Goal: Information Seeking & Learning: Learn about a topic

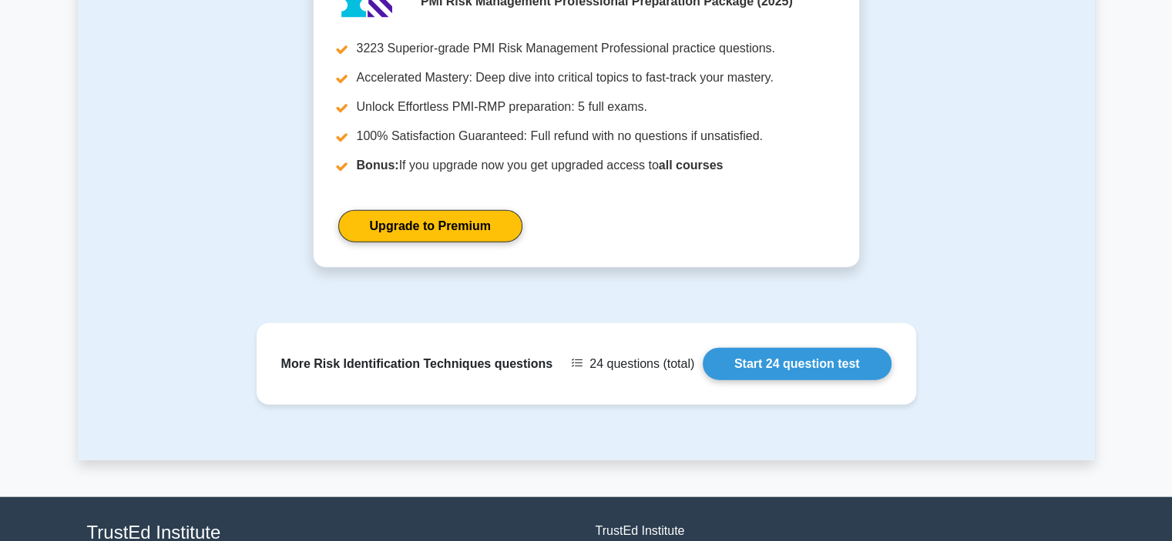
scroll to position [3690, 0]
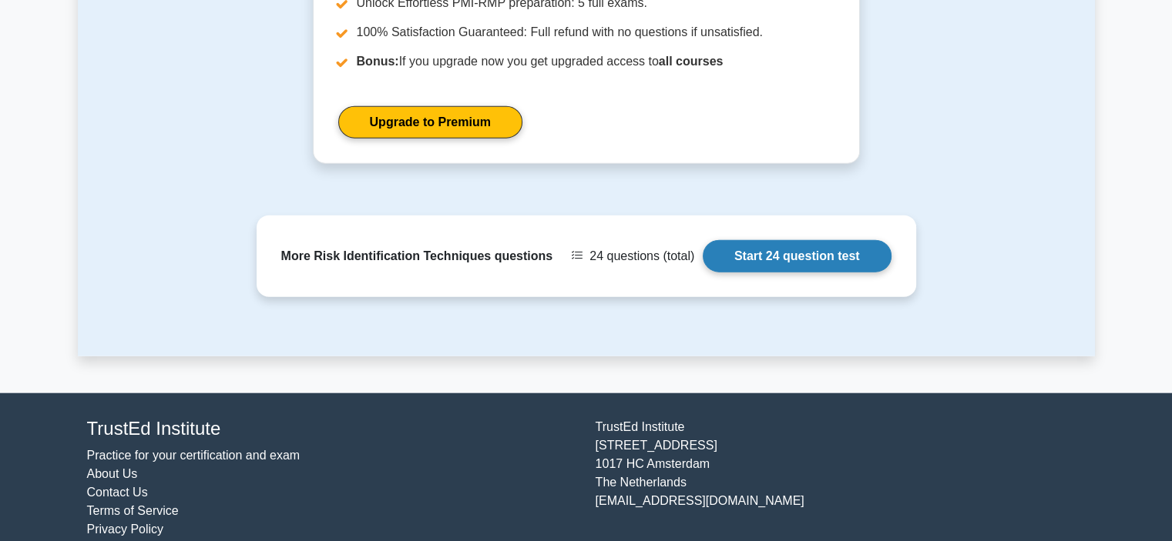
click at [807, 240] on link "Start 24 question test" at bounding box center [796, 256] width 189 height 32
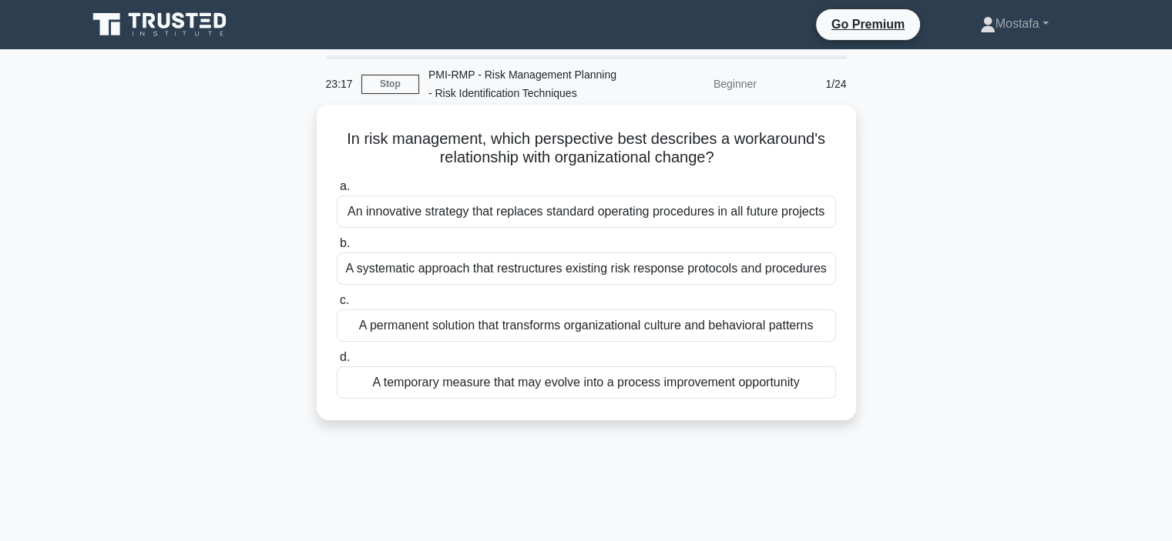
click at [816, 390] on div "A temporary measure that may evolve into a process improvement opportunity" at bounding box center [586, 383] width 499 height 32
click at [337, 363] on input "d. A temporary measure that may evolve into a process improvement opportunity" at bounding box center [337, 358] width 0 height 10
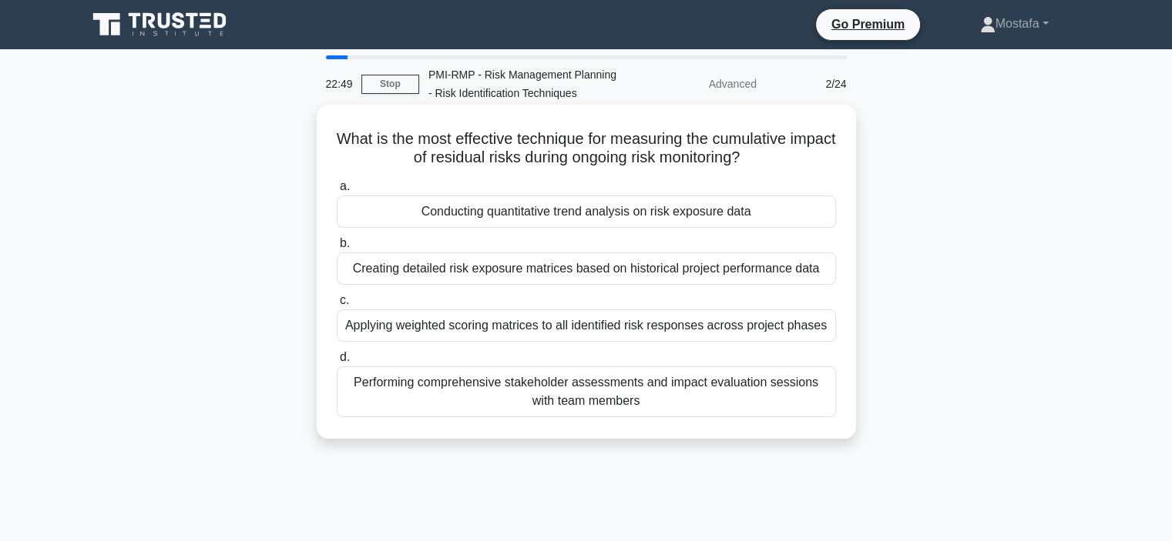
click at [787, 215] on div "Conducting quantitative trend analysis on risk exposure data" at bounding box center [586, 212] width 499 height 32
click at [337, 192] on input "a. Conducting quantitative trend analysis on risk exposure data" at bounding box center [337, 187] width 0 height 10
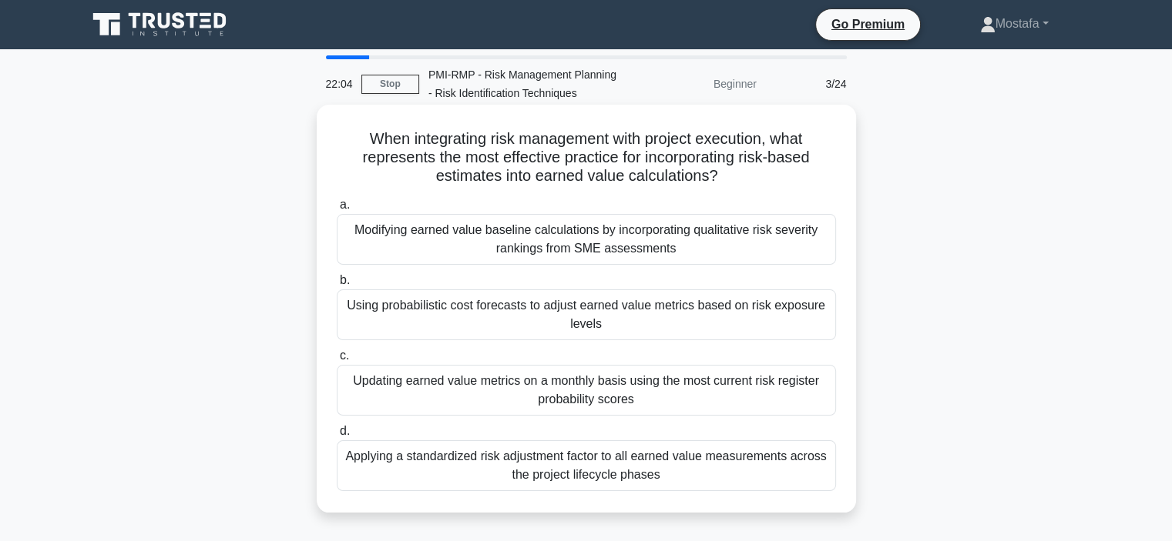
click at [806, 320] on div "Using probabilistic cost forecasts to adjust earned value metrics based on risk…" at bounding box center [586, 315] width 499 height 51
click at [337, 286] on input "b. Using probabilistic cost forecasts to adjust earned value metrics based on r…" at bounding box center [337, 281] width 0 height 10
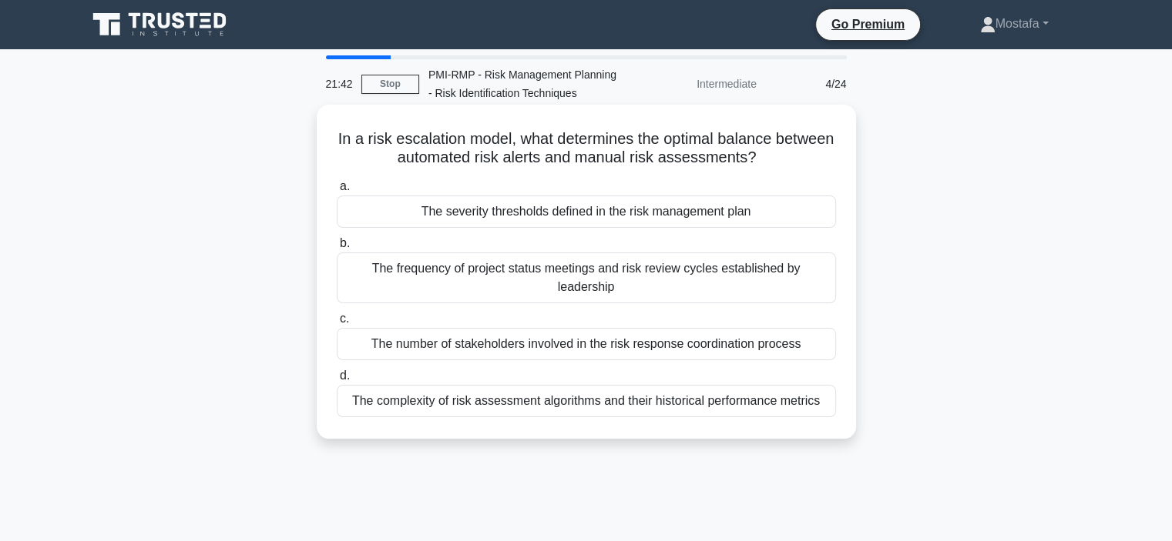
click at [804, 215] on div "The severity thresholds defined in the risk management plan" at bounding box center [586, 212] width 499 height 32
click at [337, 192] on input "a. The severity thresholds defined in the risk management plan" at bounding box center [337, 187] width 0 height 10
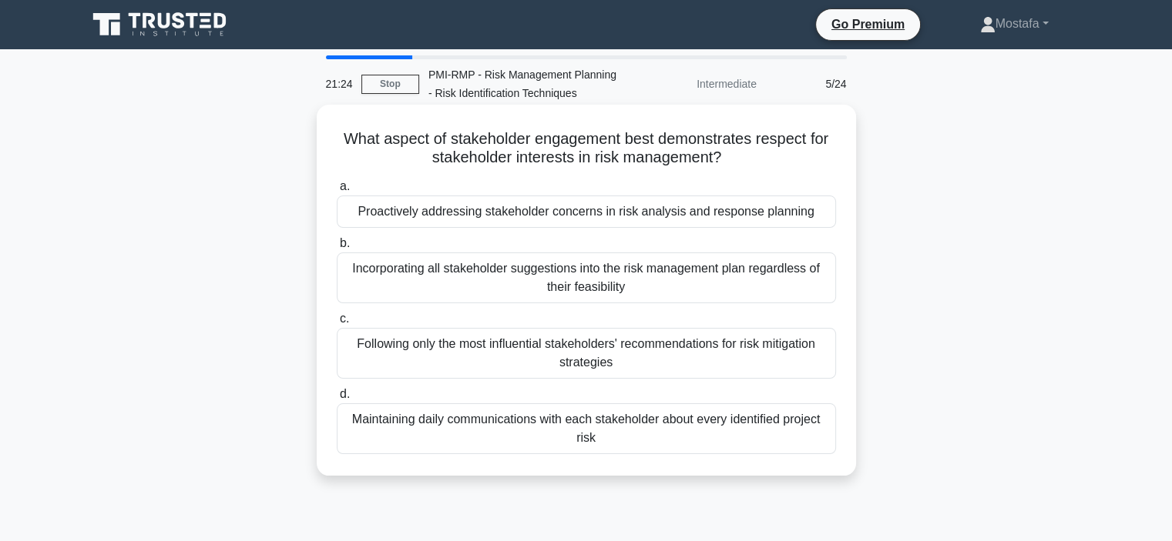
click at [816, 220] on div "Proactively addressing stakeholder concerns in risk analysis and response plann…" at bounding box center [586, 212] width 499 height 32
click at [337, 192] on input "a. Proactively addressing stakeholder concerns in risk analysis and response pl…" at bounding box center [337, 187] width 0 height 10
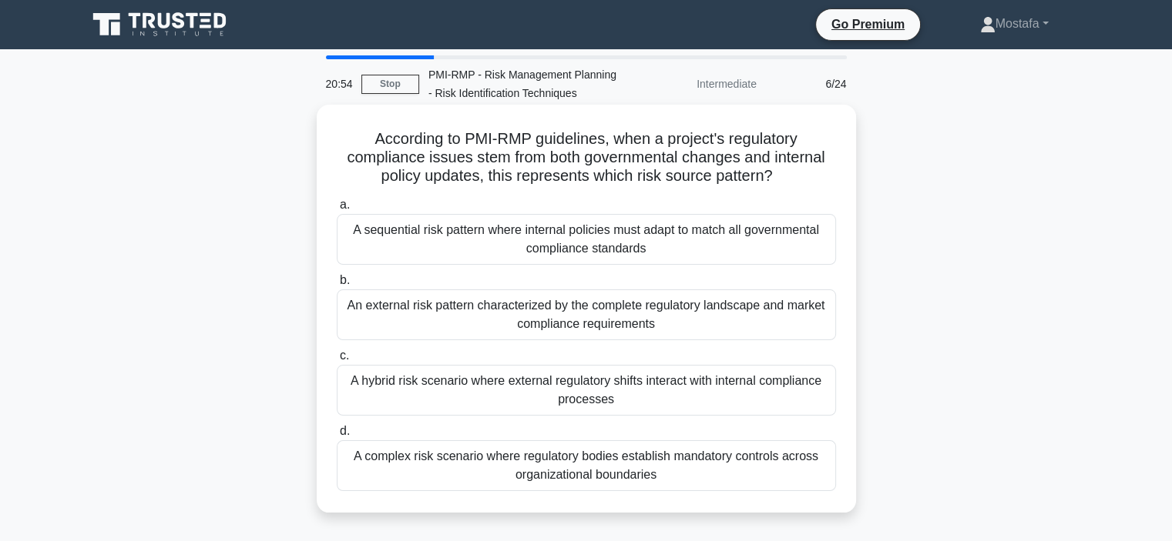
click at [812, 400] on div "A hybrid risk scenario where external regulatory shifts interact with internal …" at bounding box center [586, 390] width 499 height 51
click at [337, 361] on input "c. A hybrid risk scenario where external regulatory shifts interact with intern…" at bounding box center [337, 356] width 0 height 10
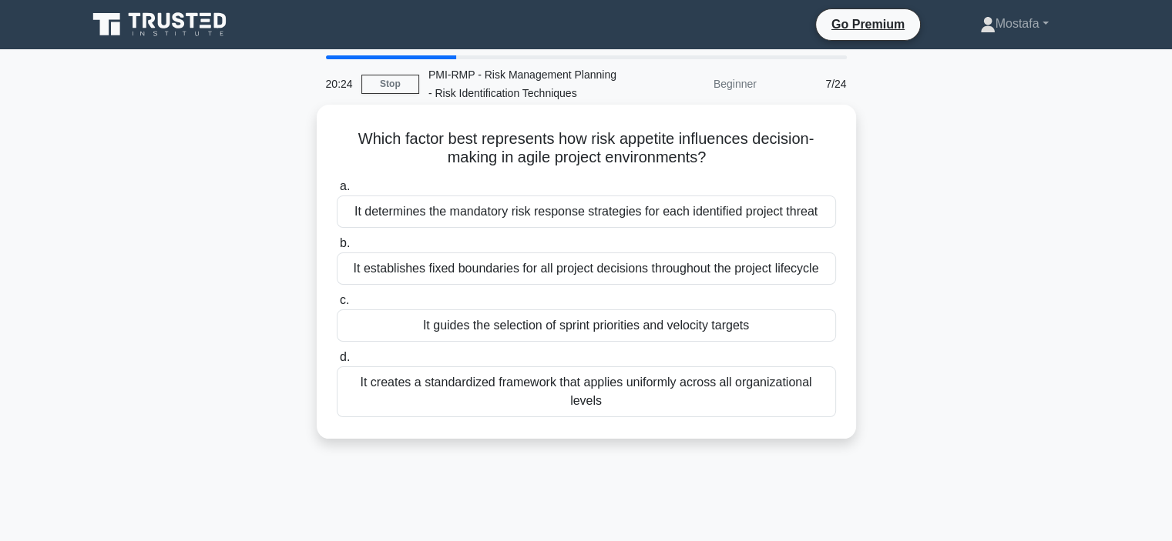
click at [808, 330] on div "It guides the selection of sprint priorities and velocity targets" at bounding box center [586, 326] width 499 height 32
click at [337, 306] on input "c. It guides the selection of sprint priorities and velocity targets" at bounding box center [337, 301] width 0 height 10
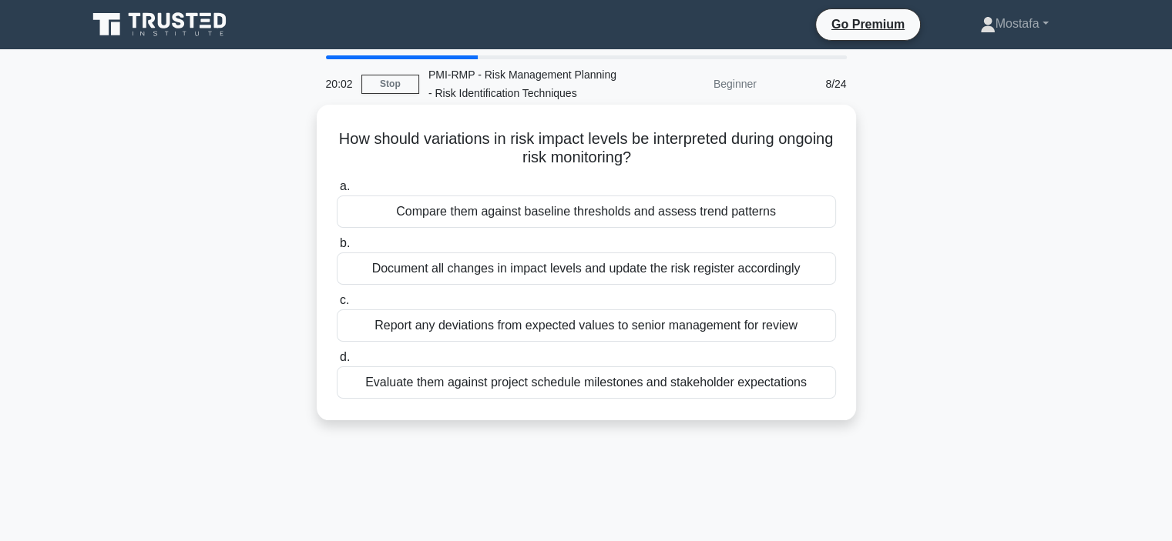
click at [815, 216] on div "Compare them against baseline thresholds and assess trend patterns" at bounding box center [586, 212] width 499 height 32
click at [337, 192] on input "a. Compare them against baseline thresholds and assess trend patterns" at bounding box center [337, 187] width 0 height 10
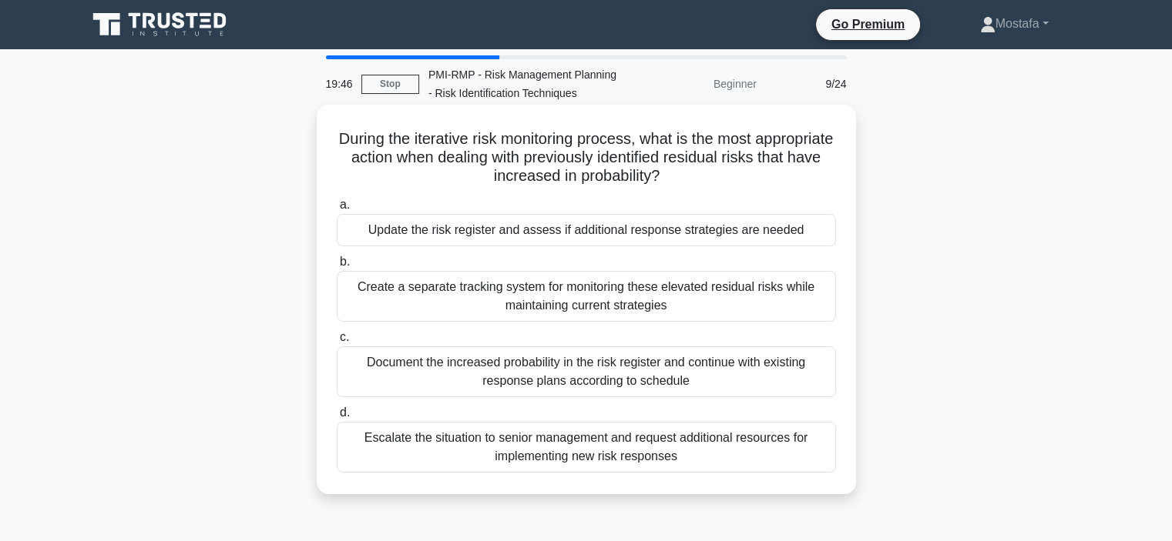
click at [822, 236] on div "Update the risk register and assess if additional response strategies are needed" at bounding box center [586, 230] width 499 height 32
click at [337, 210] on input "a. Update the risk register and assess if additional response strategies are ne…" at bounding box center [337, 205] width 0 height 10
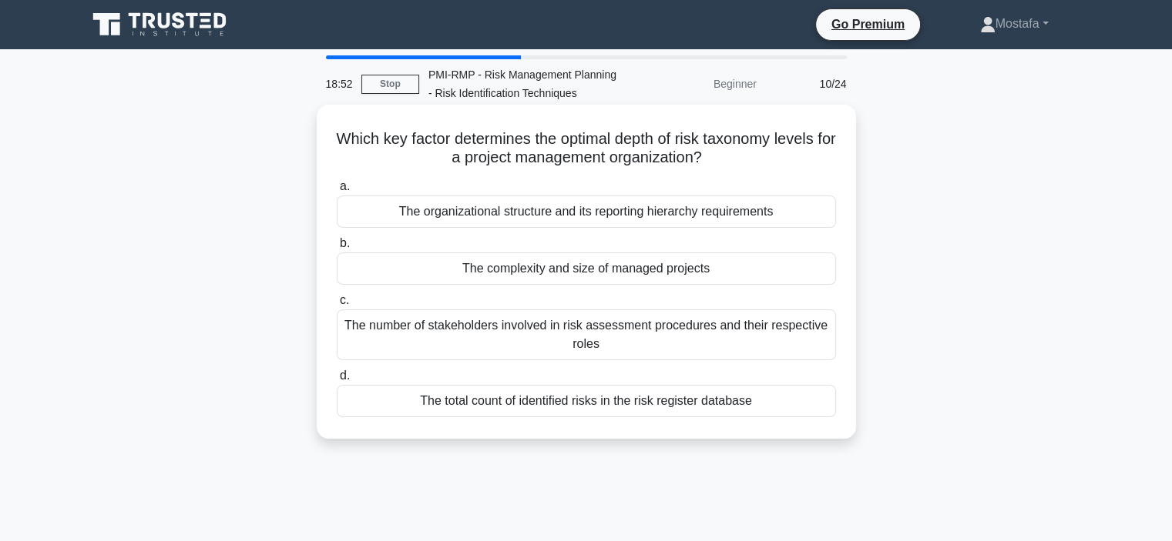
click at [814, 212] on div "The organizational structure and its reporting hierarchy requirements" at bounding box center [586, 212] width 499 height 32
click at [337, 192] on input "a. The organizational structure and its reporting hierarchy requirements" at bounding box center [337, 187] width 0 height 10
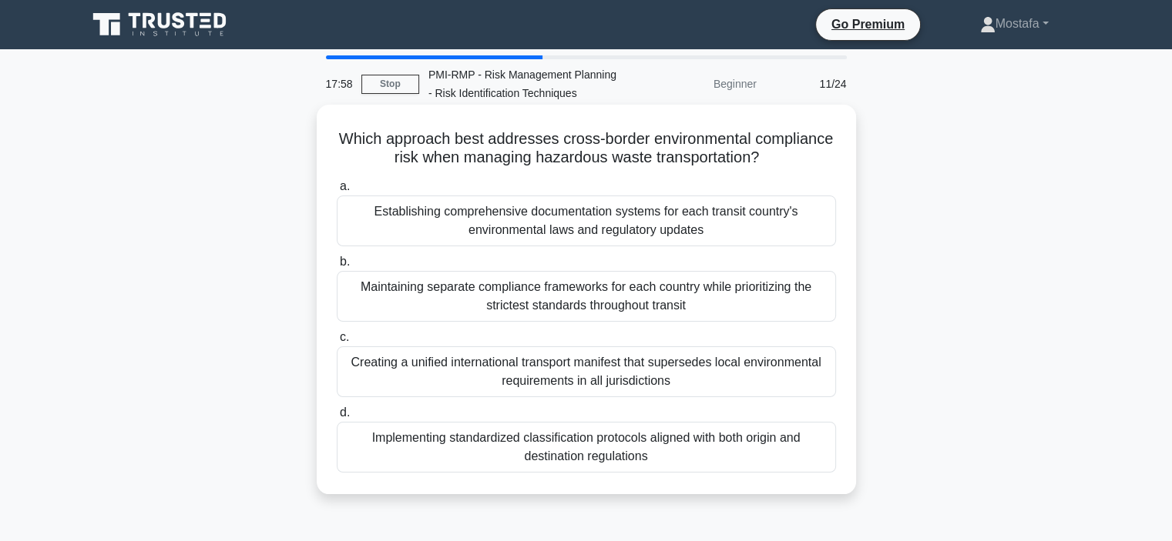
click at [814, 461] on div "Implementing standardized classification protocols aligned with both origin and…" at bounding box center [586, 447] width 499 height 51
click at [337, 418] on input "d. Implementing standardized classification protocols aligned with both origin …" at bounding box center [337, 413] width 0 height 10
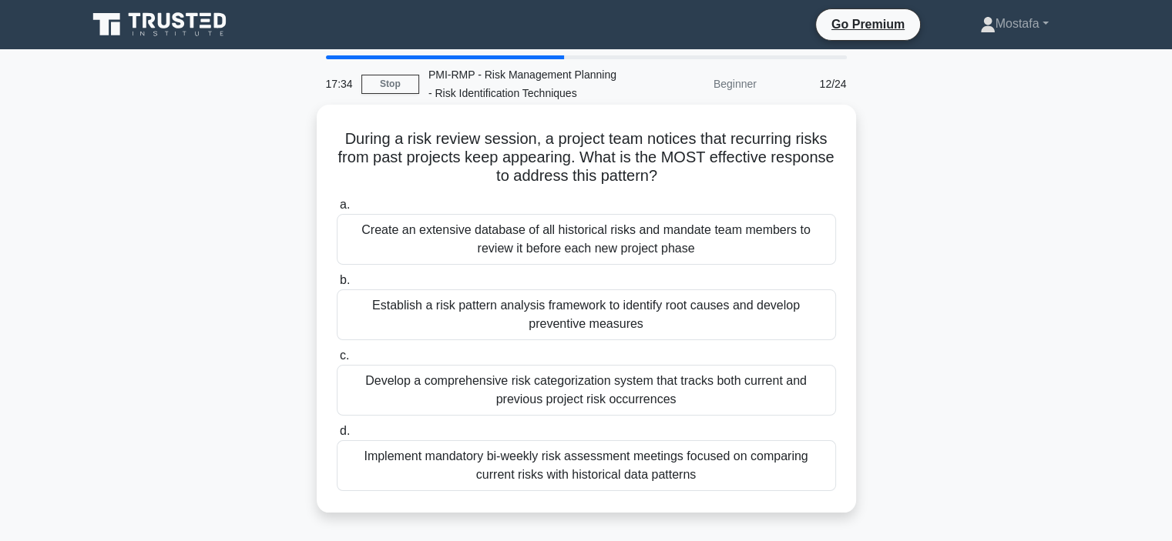
click at [820, 330] on div "Establish a risk pattern analysis framework to identify root causes and develop…" at bounding box center [586, 315] width 499 height 51
click at [337, 286] on input "b. Establish a risk pattern analysis framework to identify root causes and deve…" at bounding box center [337, 281] width 0 height 10
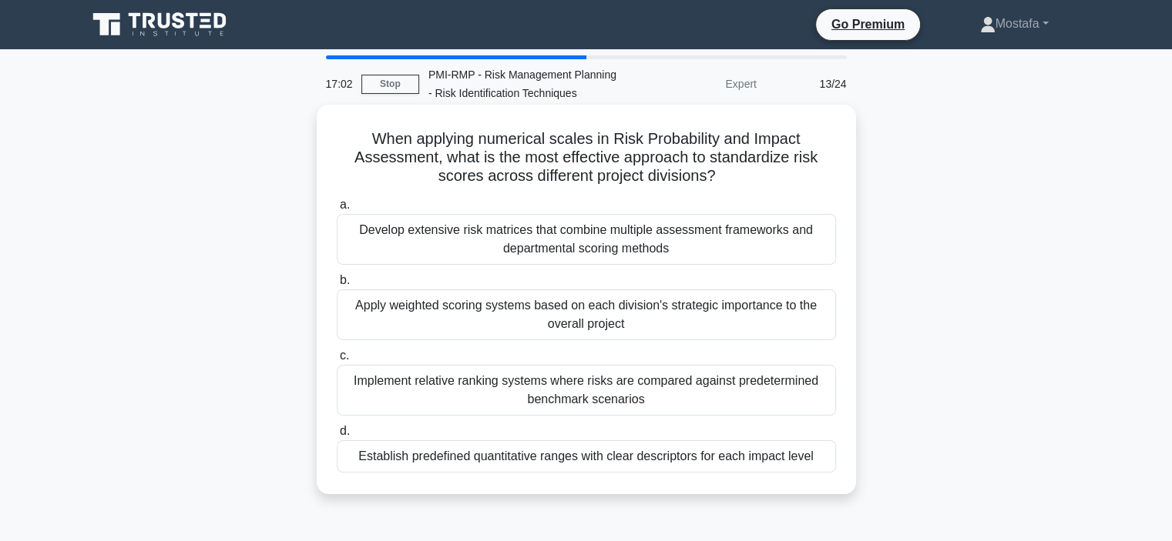
click at [825, 460] on div "Establish predefined quantitative ranges with clear descriptors for each impact…" at bounding box center [586, 457] width 499 height 32
click at [337, 437] on input "d. Establish predefined quantitative ranges with clear descriptors for each imp…" at bounding box center [337, 432] width 0 height 10
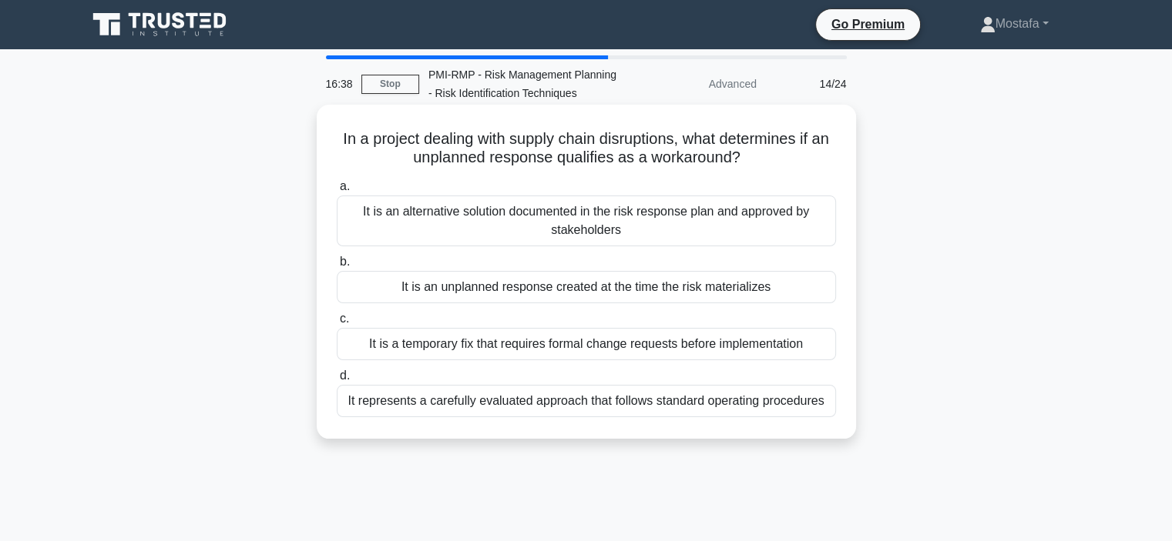
click at [796, 286] on div "It is an unplanned response created at the time the risk materializes" at bounding box center [586, 287] width 499 height 32
click at [337, 267] on input "b. It is an unplanned response created at the time the risk materializes" at bounding box center [337, 262] width 0 height 10
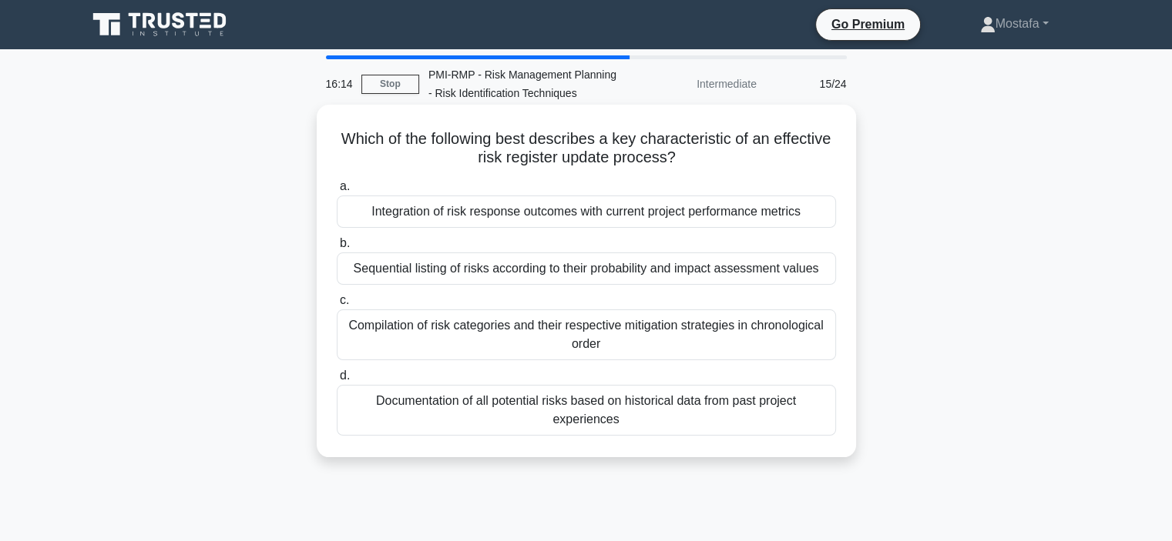
click at [817, 211] on div "Integration of risk response outcomes with current project performance metrics" at bounding box center [586, 212] width 499 height 32
click at [337, 192] on input "a. Integration of risk response outcomes with current project performance metri…" at bounding box center [337, 187] width 0 height 10
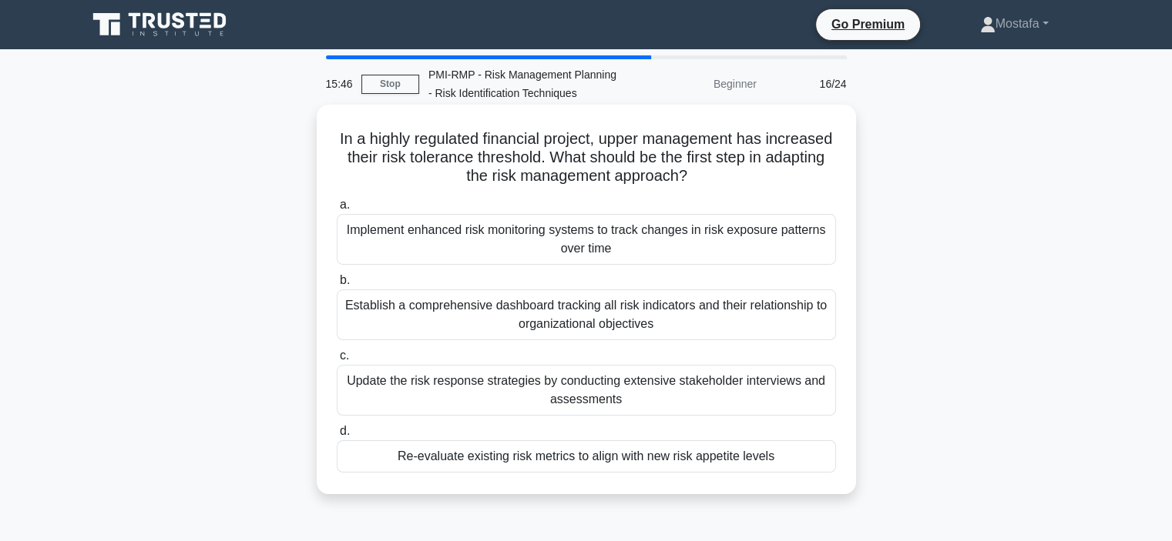
click at [814, 455] on div "Re-evaluate existing risk metrics to align with new risk appetite levels" at bounding box center [586, 457] width 499 height 32
click at [337, 437] on input "d. Re-evaluate existing risk metrics to align with new risk appetite levels" at bounding box center [337, 432] width 0 height 10
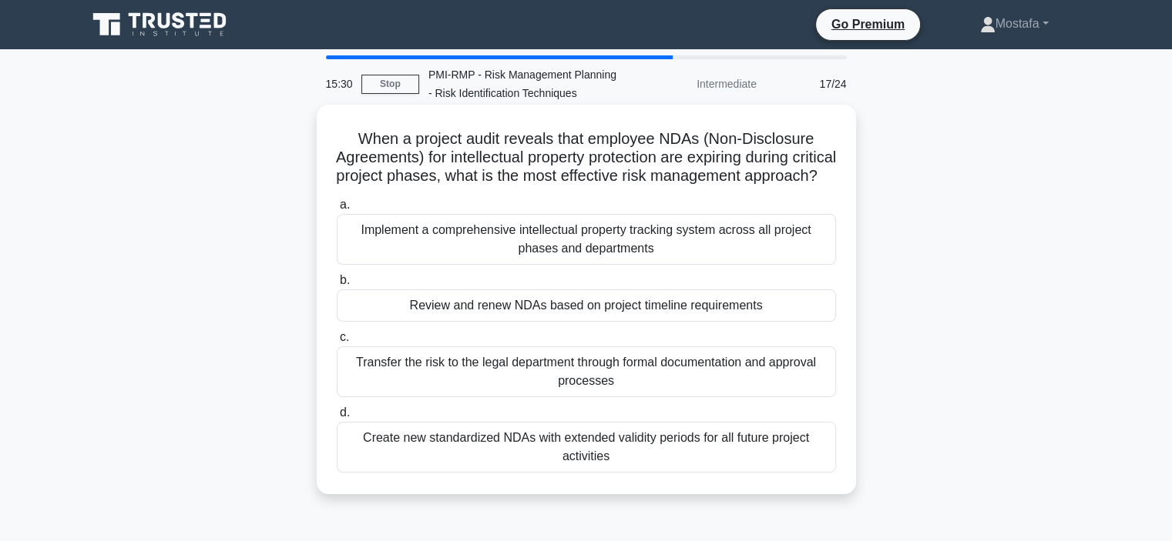
click at [810, 322] on div "Review and renew NDAs based on project timeline requirements" at bounding box center [586, 306] width 499 height 32
click at [337, 286] on input "b. Review and renew NDAs based on project timeline requirements" at bounding box center [337, 281] width 0 height 10
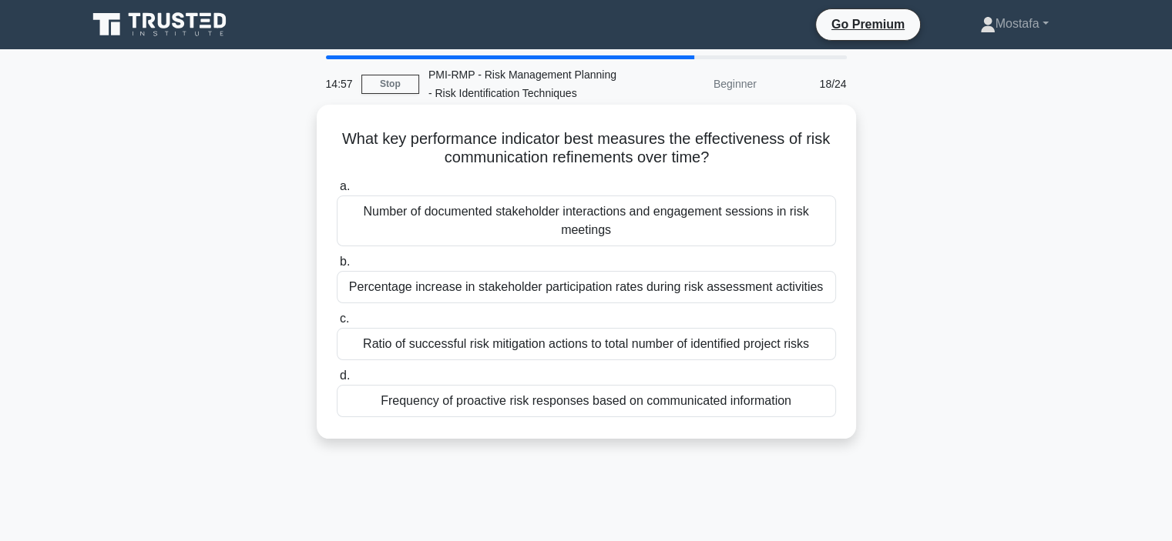
click at [813, 411] on div "Frequency of proactive risk responses based on communicated information" at bounding box center [586, 401] width 499 height 32
click at [337, 381] on input "d. Frequency of proactive risk responses based on communicated information" at bounding box center [337, 376] width 0 height 10
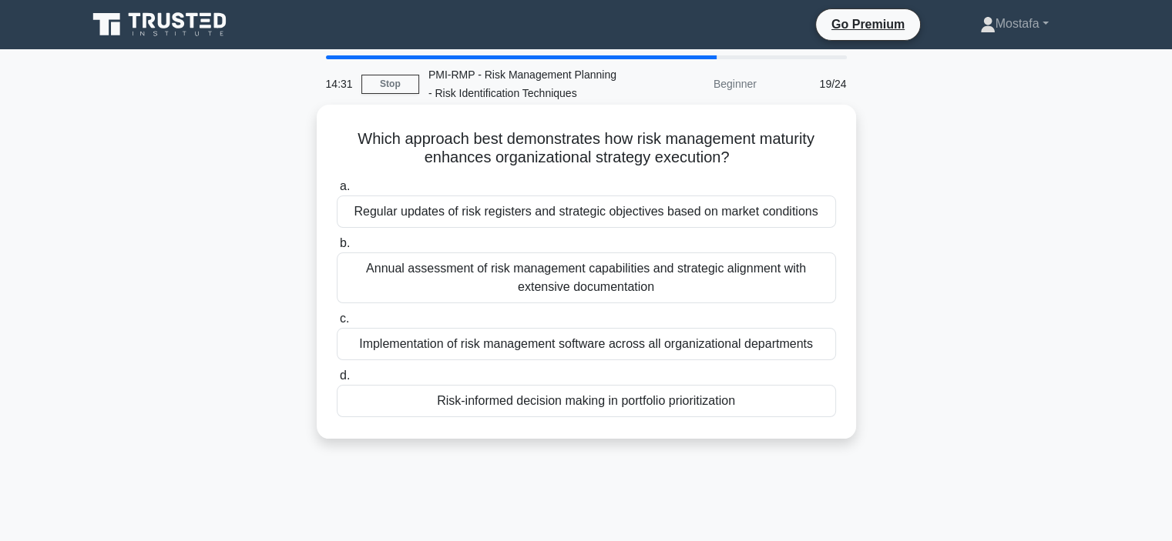
click at [824, 221] on div "Regular updates of risk registers and strategic objectives based on market cond…" at bounding box center [586, 212] width 499 height 32
click at [337, 192] on input "a. Regular updates of risk registers and strategic objectives based on market c…" at bounding box center [337, 187] width 0 height 10
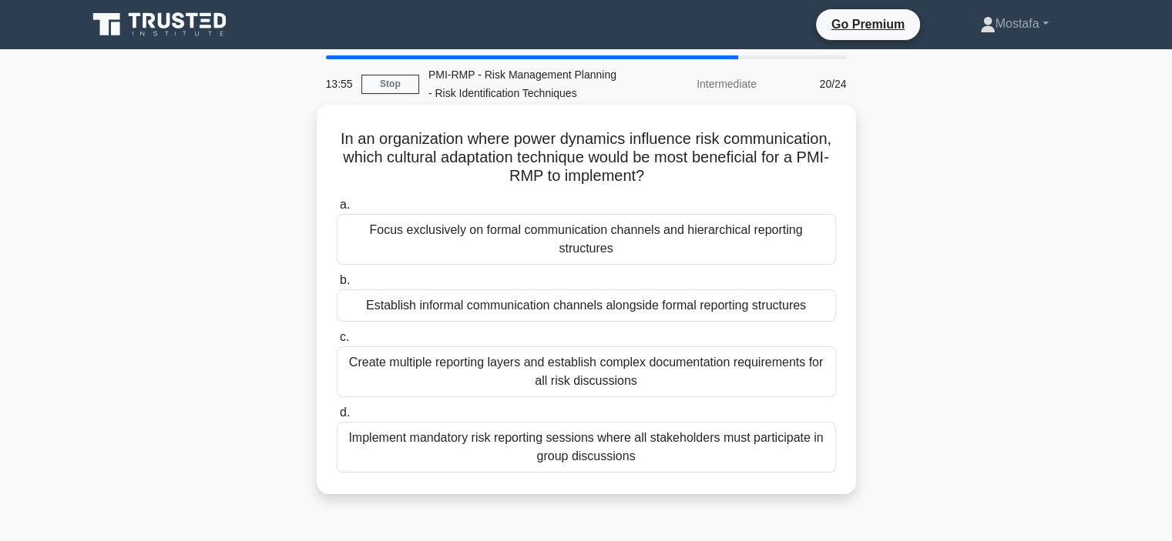
click at [824, 303] on div "Establish informal communication channels alongside formal reporting structures" at bounding box center [586, 306] width 499 height 32
click at [337, 286] on input "b. Establish informal communication channels alongside formal reporting structu…" at bounding box center [337, 281] width 0 height 10
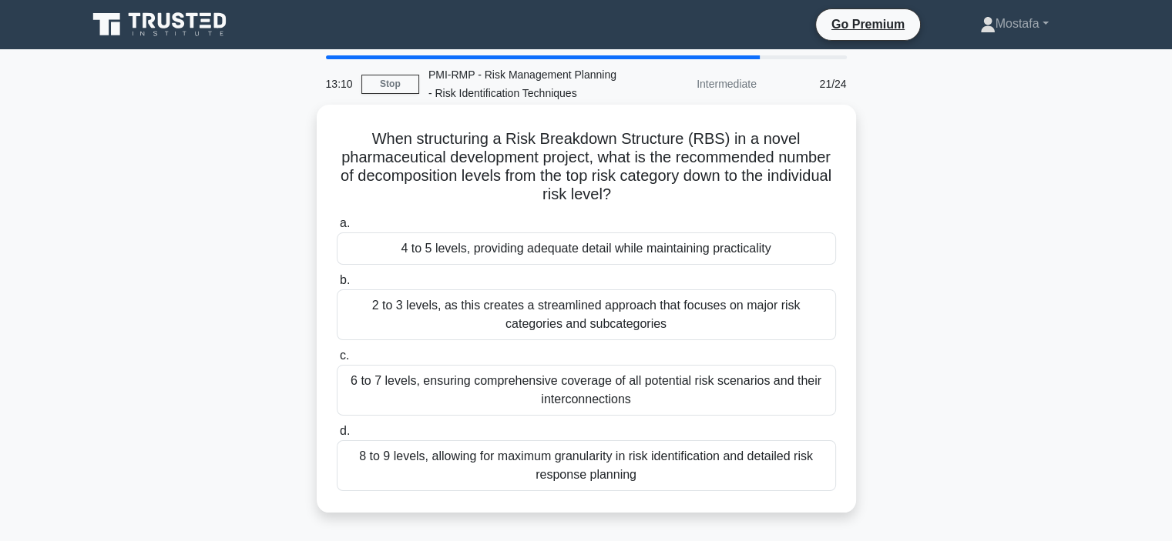
click at [795, 480] on div "8 to 9 levels, allowing for maximum granularity in risk identification and deta…" at bounding box center [586, 466] width 499 height 51
click at [337, 437] on input "d. 8 to 9 levels, allowing for maximum granularity in risk identification and d…" at bounding box center [337, 432] width 0 height 10
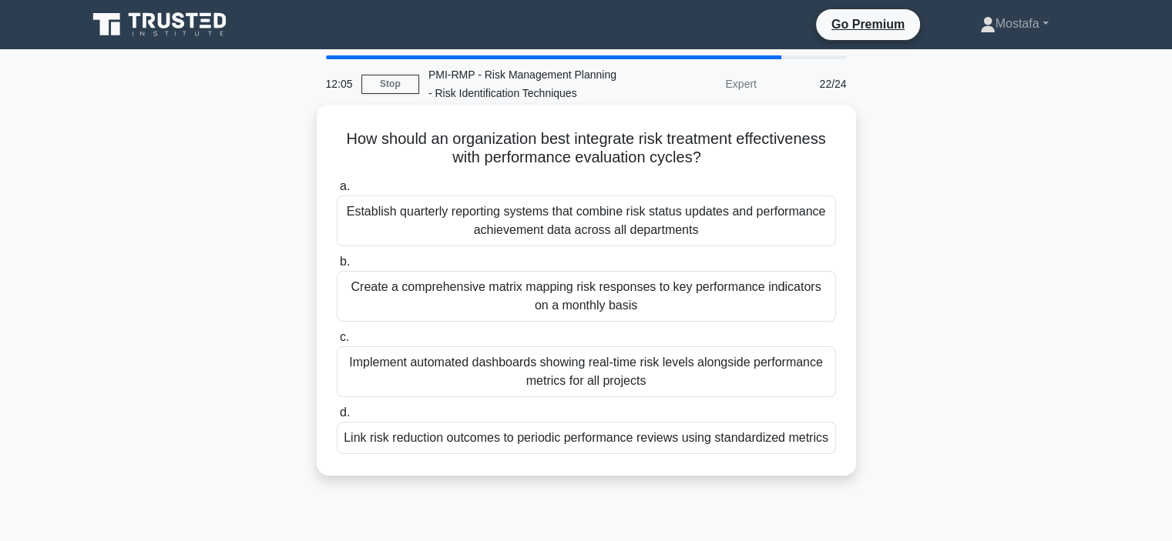
click at [810, 448] on div "Link risk reduction outcomes to periodic performance reviews using standardized…" at bounding box center [586, 438] width 499 height 32
click at [337, 418] on input "d. Link risk reduction outcomes to periodic performance reviews using standardi…" at bounding box center [337, 413] width 0 height 10
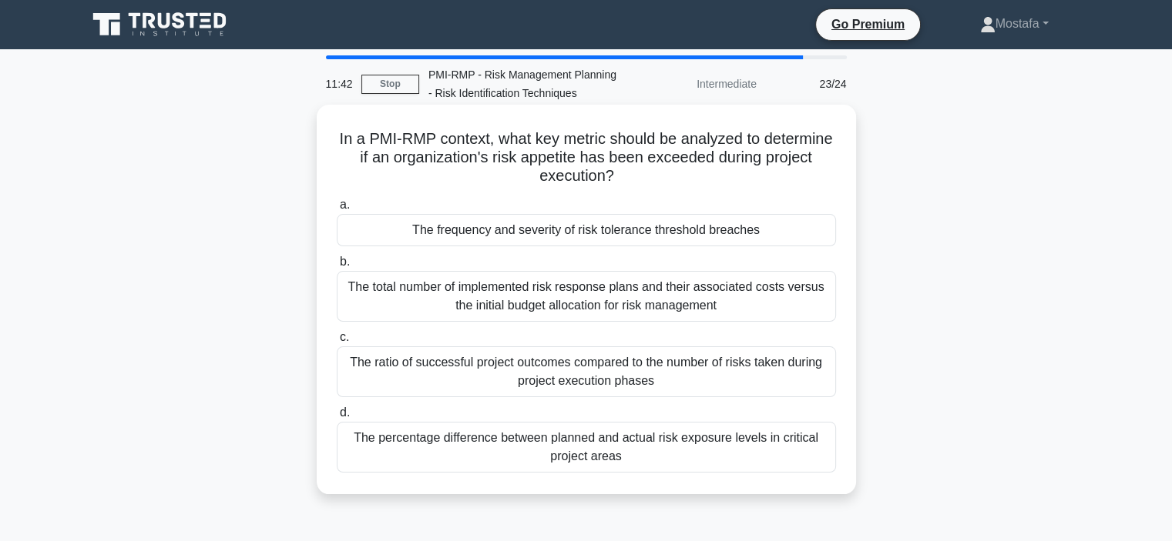
click at [776, 235] on div "The frequency and severity of risk tolerance threshold breaches" at bounding box center [586, 230] width 499 height 32
click at [337, 210] on input "a. The frequency and severity of risk tolerance threshold breaches" at bounding box center [337, 205] width 0 height 10
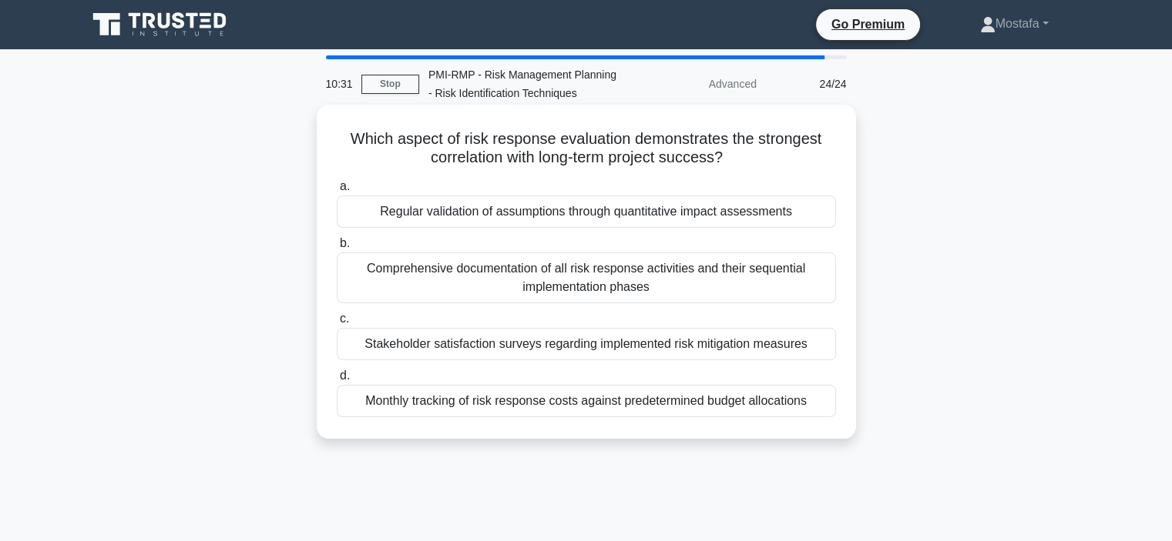
click at [813, 214] on div "Regular validation of assumptions through quantitative impact assessments" at bounding box center [586, 212] width 499 height 32
click at [337, 192] on input "a. Regular validation of assumptions through quantitative impact assessments" at bounding box center [337, 187] width 0 height 10
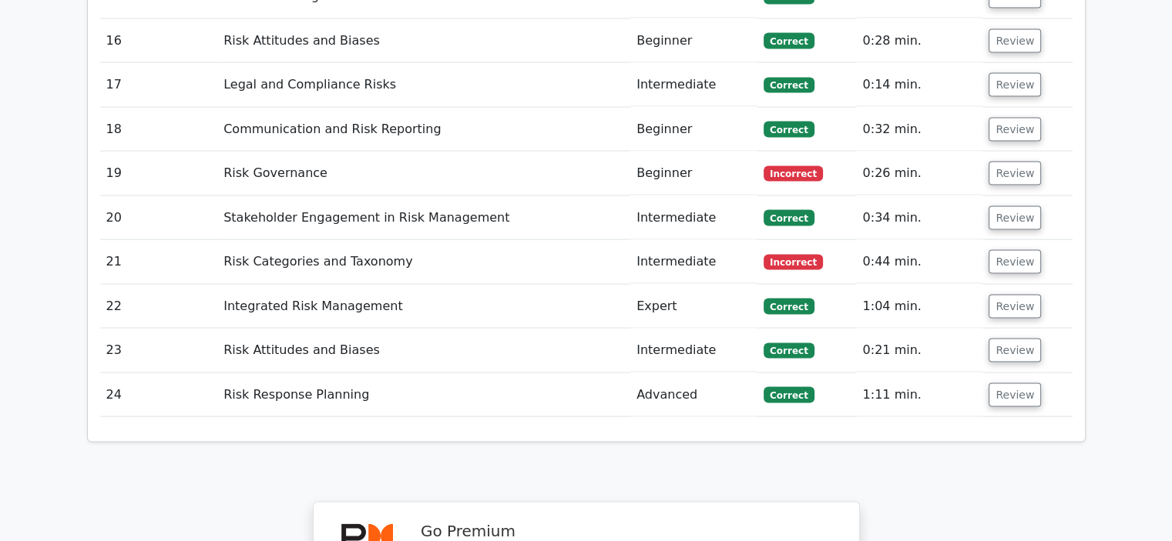
scroll to position [2992, 0]
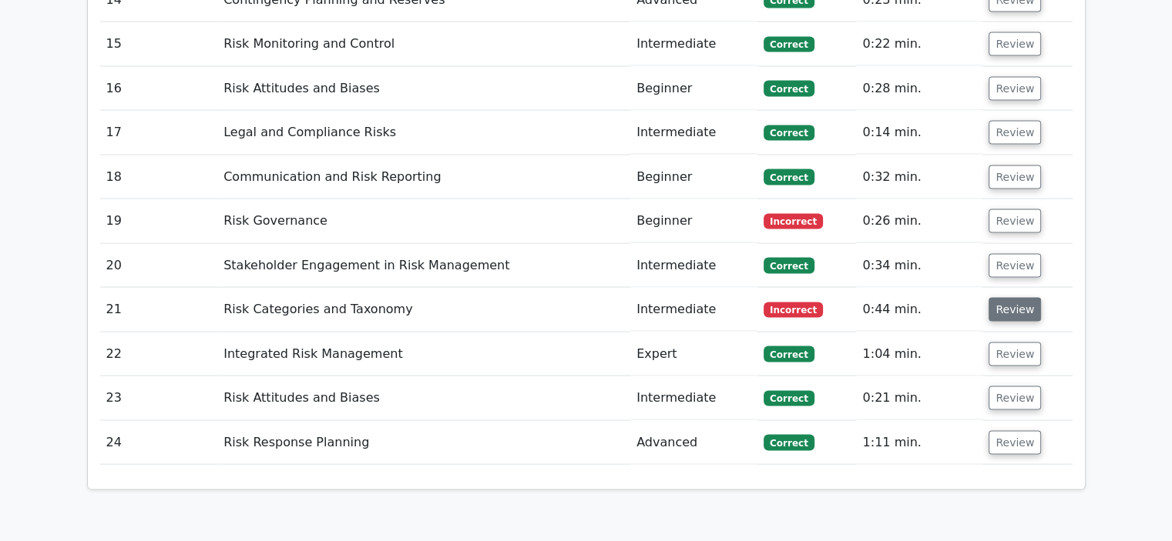
click at [1008, 298] on button "Review" at bounding box center [1014, 310] width 52 height 24
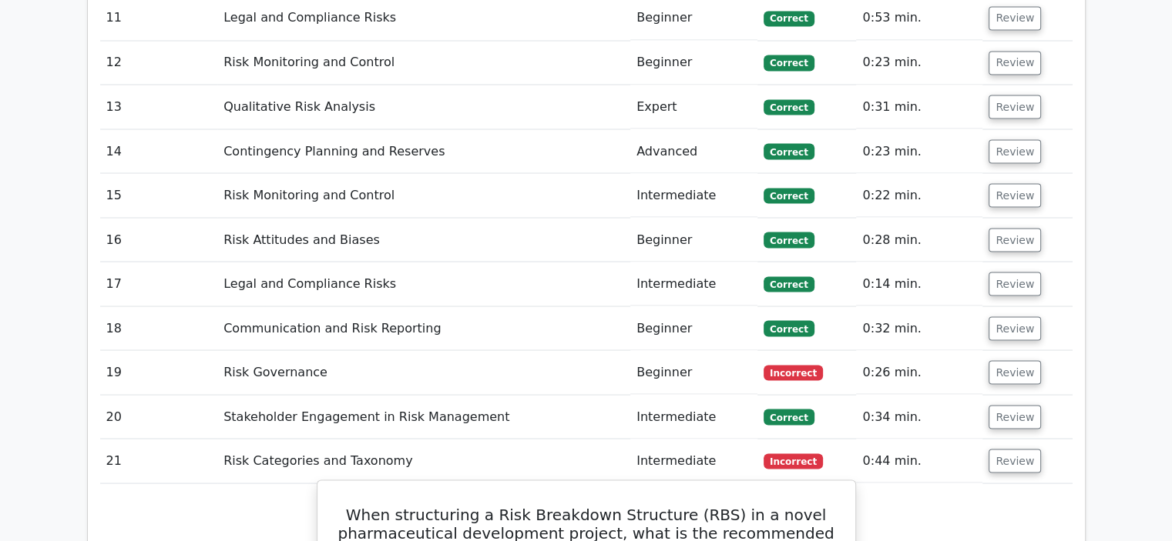
scroll to position [2838, 0]
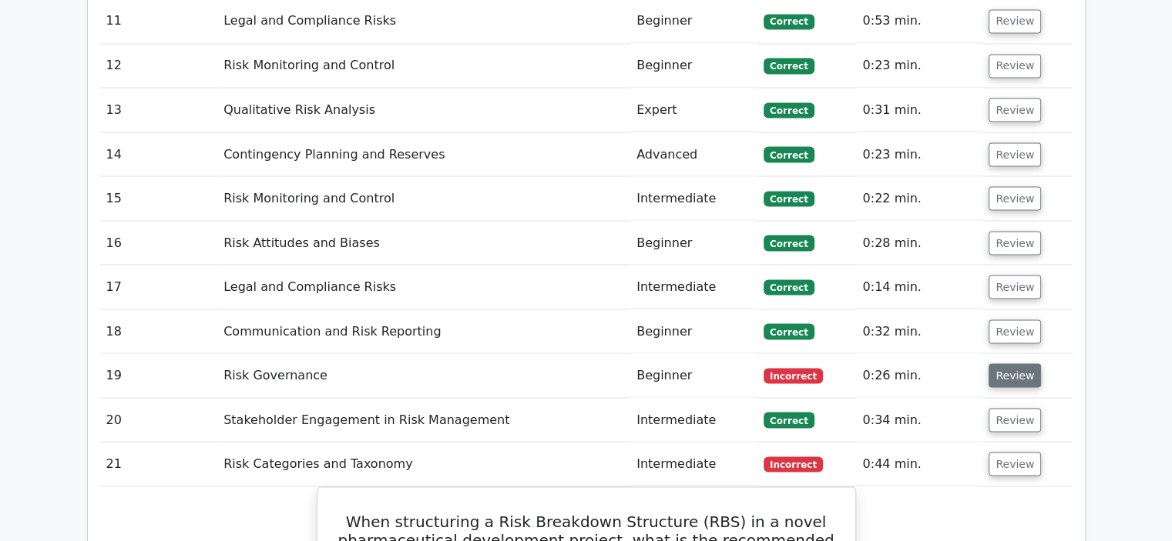
click at [1005, 364] on button "Review" at bounding box center [1014, 376] width 52 height 24
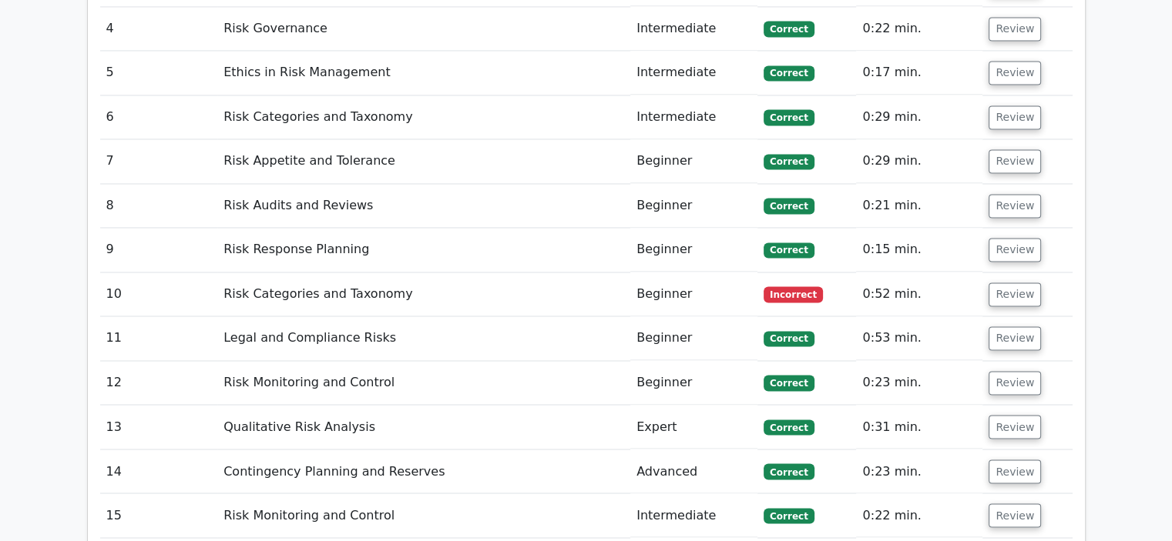
scroll to position [2452, 0]
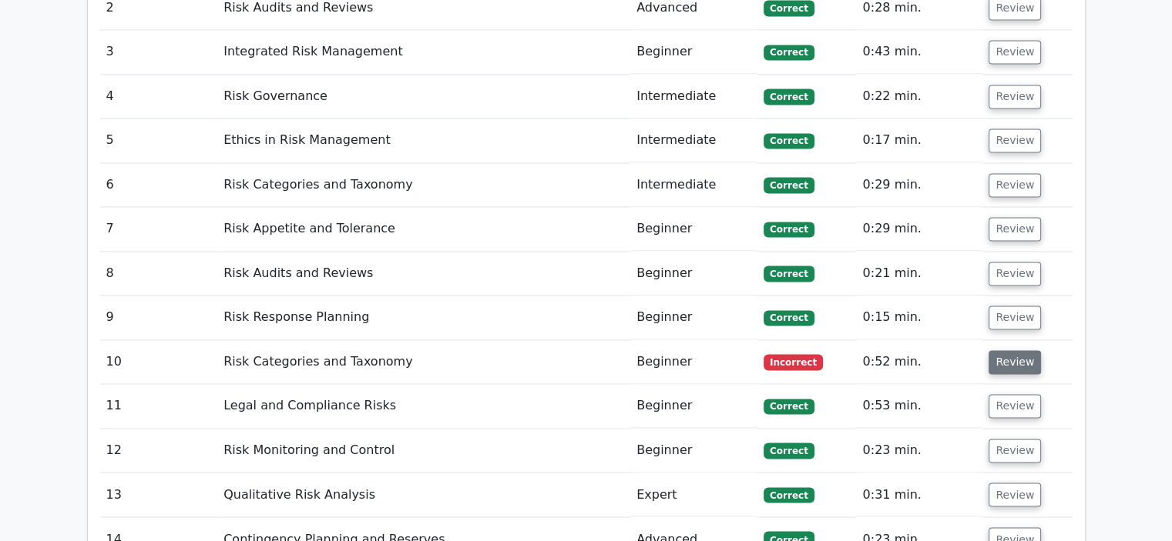
click at [1008, 350] on button "Review" at bounding box center [1014, 362] width 52 height 24
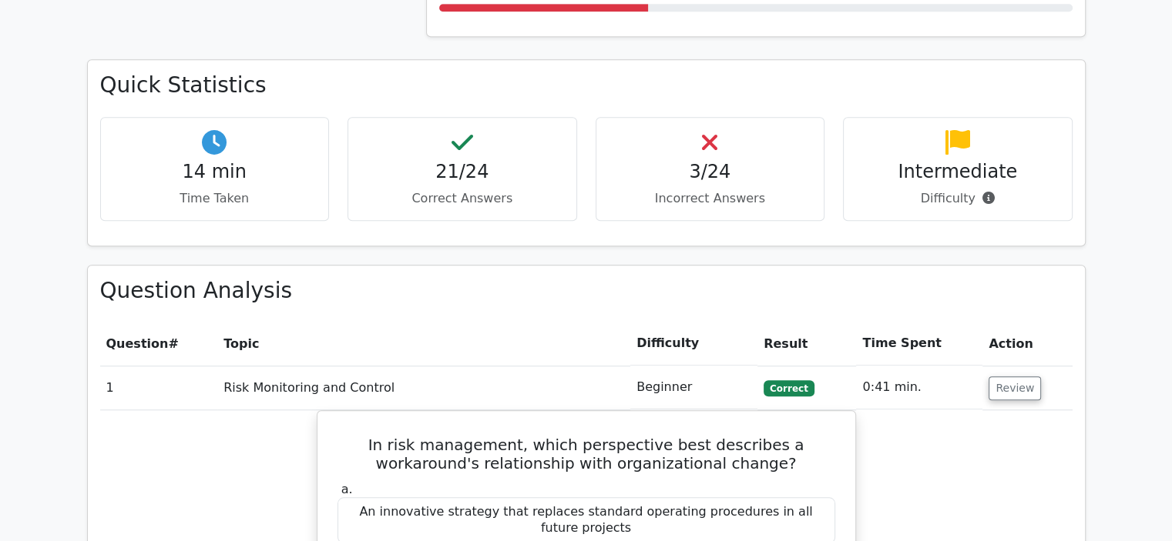
scroll to position [1066, 0]
